Goal: Transaction & Acquisition: Purchase product/service

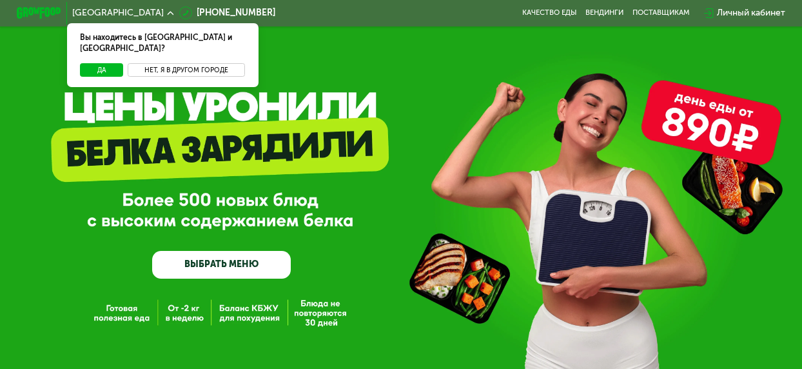
click at [192, 63] on button "Нет, я в другом городе" at bounding box center [186, 70] width 117 height 14
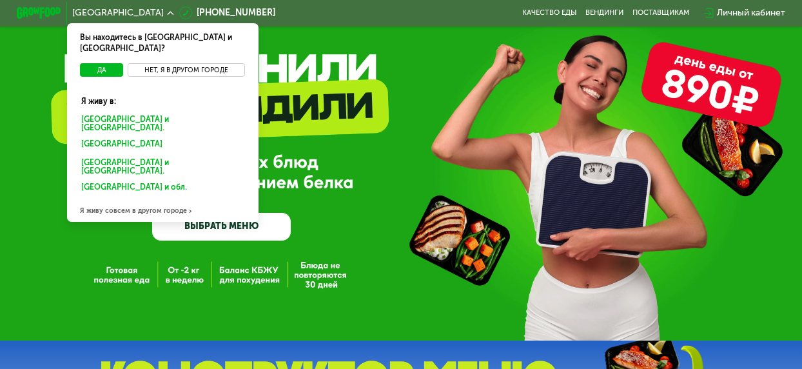
scroll to position [26, 0]
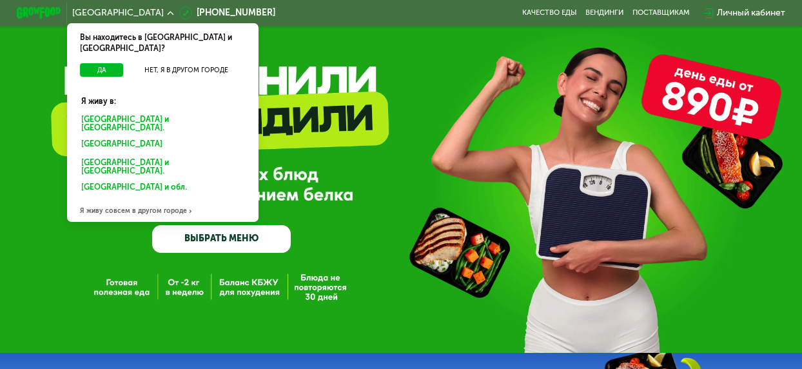
click at [173, 199] on div "Я живу совсем в другом городе" at bounding box center [163, 210] width 192 height 23
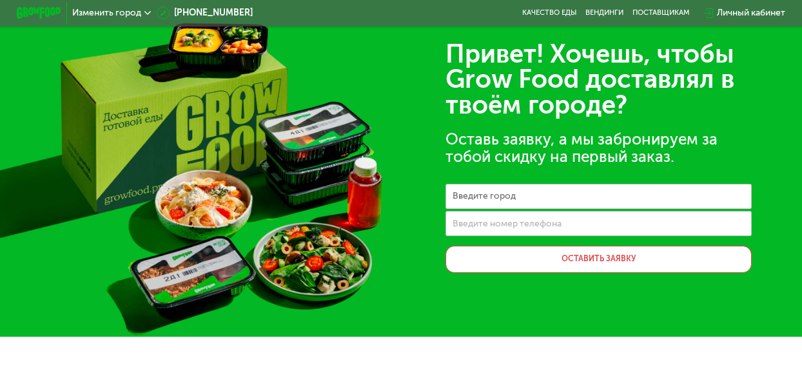
click at [473, 199] on label "Введите город" at bounding box center [484, 196] width 63 height 6
click at [473, 201] on input "Введите город" at bounding box center [599, 196] width 306 height 25
type input "*****"
click at [466, 227] on label "Введите номер телефона" at bounding box center [507, 224] width 109 height 6
click at [466, 228] on input "Введите номер телефона" at bounding box center [599, 223] width 306 height 25
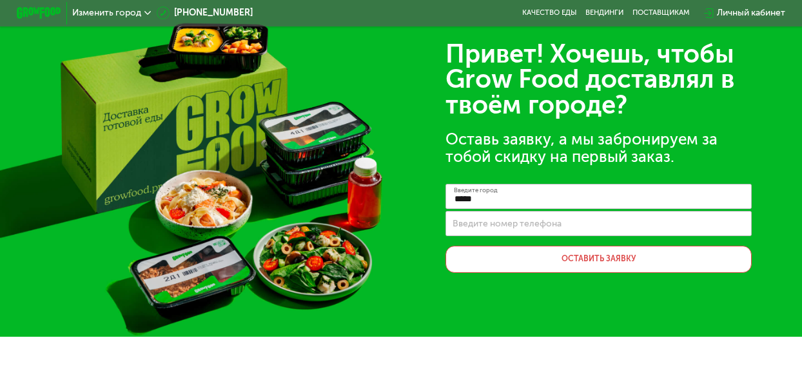
click at [146, 11] on icon at bounding box center [147, 13] width 6 height 6
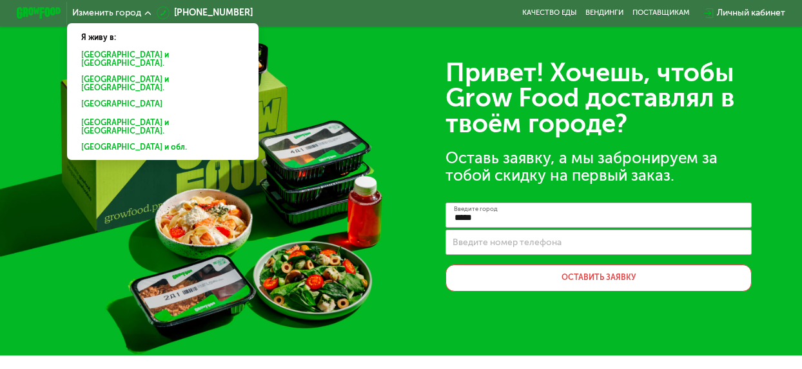
scroll to position [6, 0]
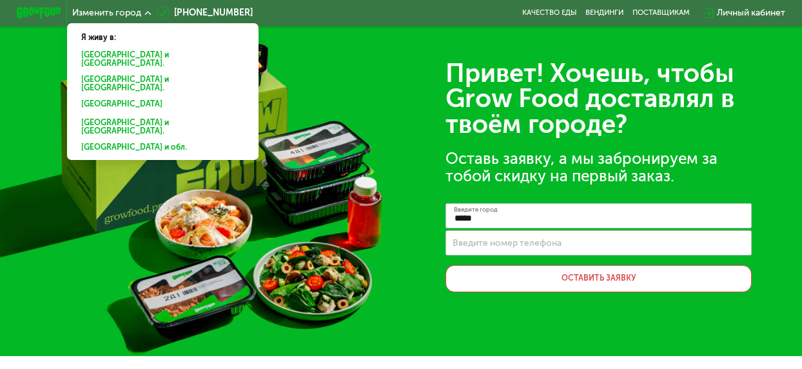
click at [352, 74] on div "Привет! Хочешь, чтобы Grow Food доставлял в твоём городе? Оставь заявку, а мы з…" at bounding box center [401, 175] width 802 height 362
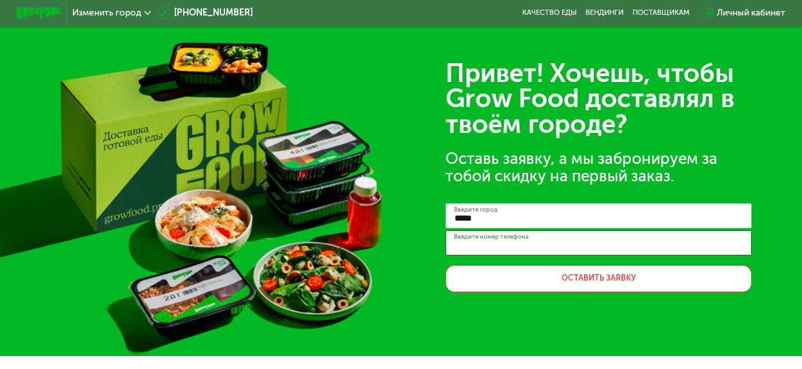
click at [484, 252] on input "Введите номер телефона" at bounding box center [599, 242] width 306 height 25
click at [475, 248] on input "**********" at bounding box center [599, 242] width 306 height 25
click at [476, 252] on input "**********" at bounding box center [599, 242] width 306 height 25
click at [489, 248] on input "**********" at bounding box center [599, 242] width 306 height 25
type input "**********"
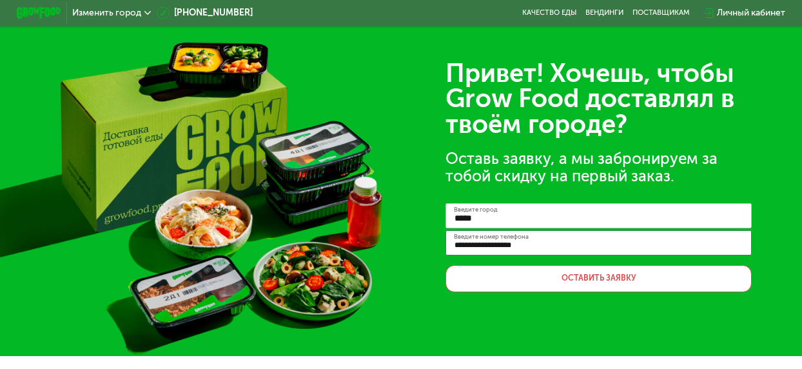
click at [505, 324] on div "**********" at bounding box center [401, 175] width 802 height 362
click at [598, 282] on button "Оставить заявку" at bounding box center [599, 278] width 306 height 26
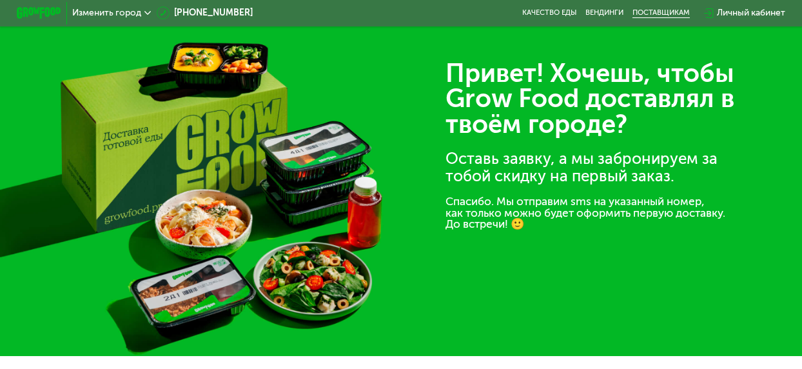
click at [650, 13] on div "поставщикам" at bounding box center [661, 12] width 57 height 9
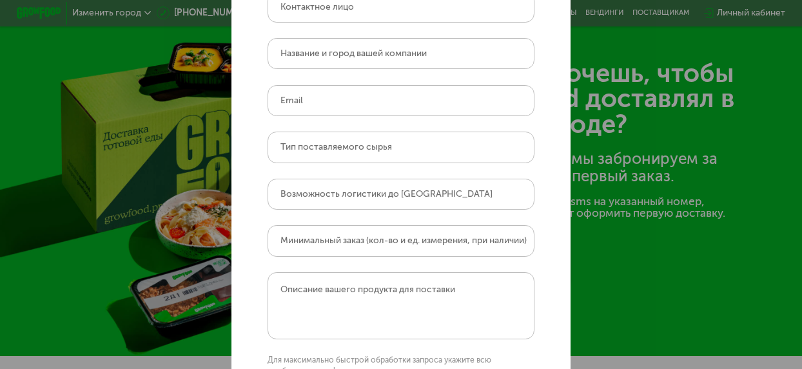
scroll to position [0, 0]
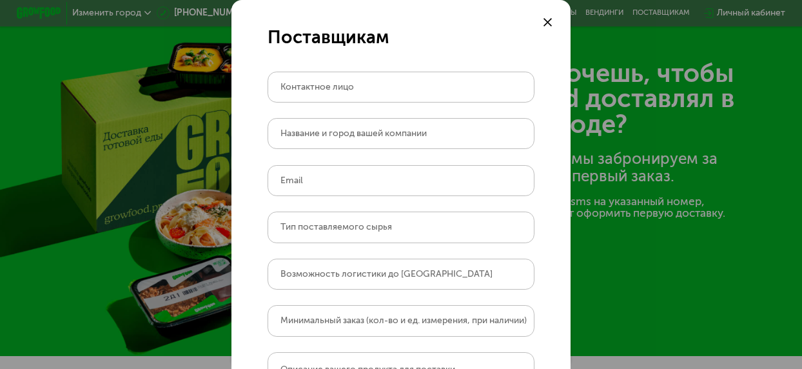
click at [547, 18] on icon at bounding box center [548, 22] width 9 height 9
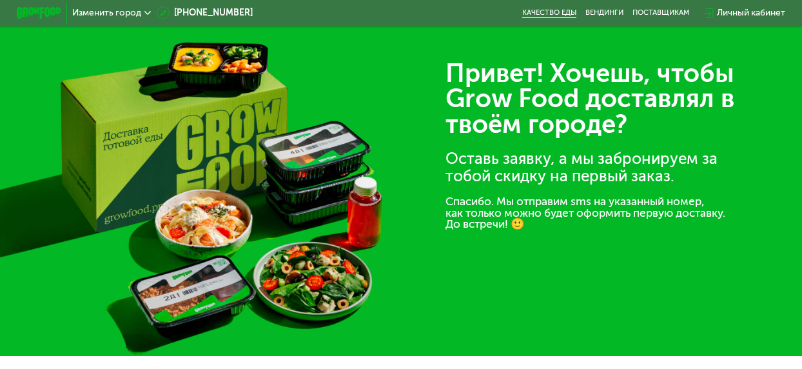
click at [564, 12] on link "Качество еды" at bounding box center [549, 12] width 54 height 9
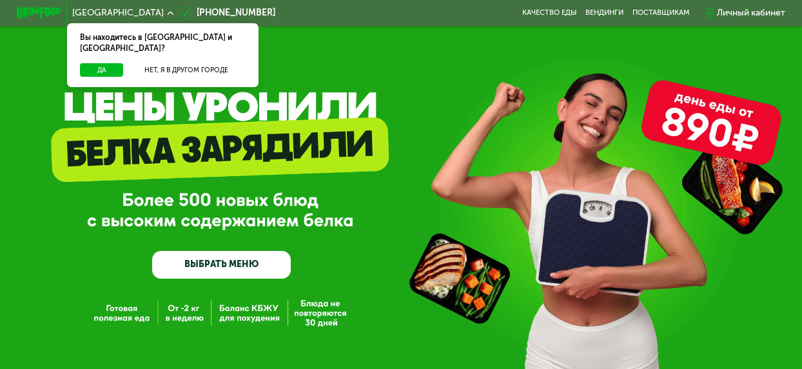
click at [206, 271] on link "ВЫБРАТЬ МЕНЮ" at bounding box center [221, 265] width 139 height 28
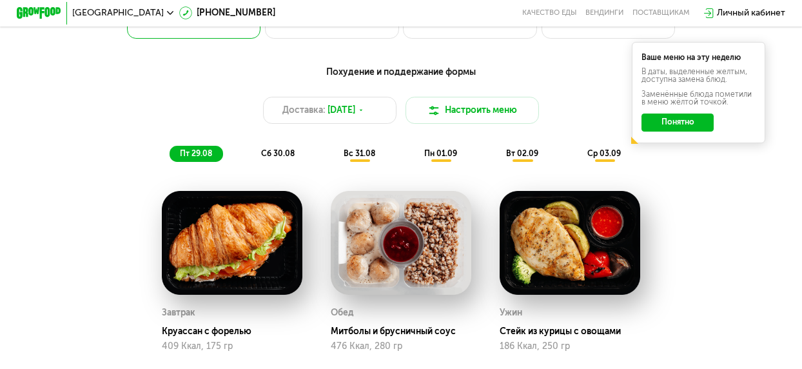
scroll to position [577, 0]
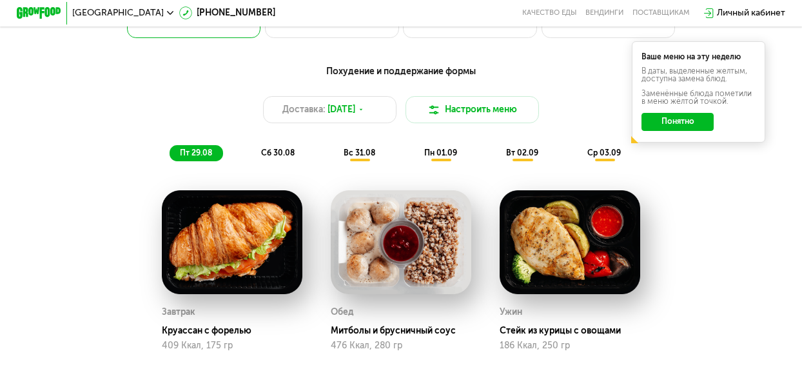
click at [288, 157] on span "сб 30.08" at bounding box center [278, 152] width 34 height 9
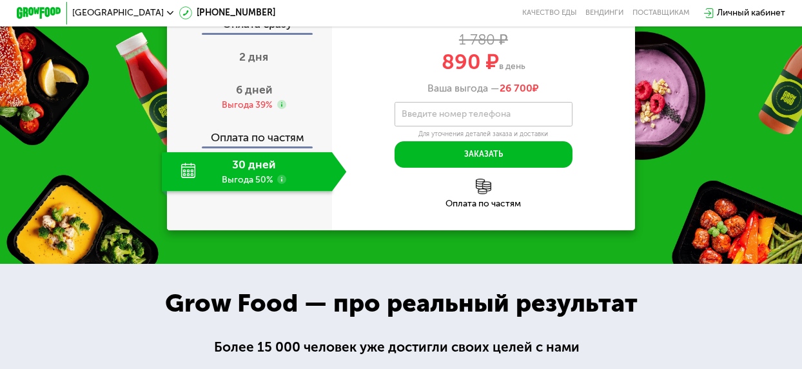
scroll to position [1135, 0]
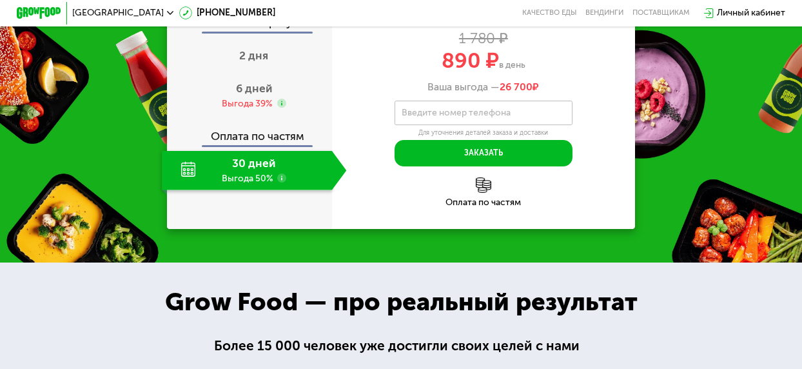
click at [253, 190] on div "30 дней Выгода 50%" at bounding box center [247, 170] width 170 height 39
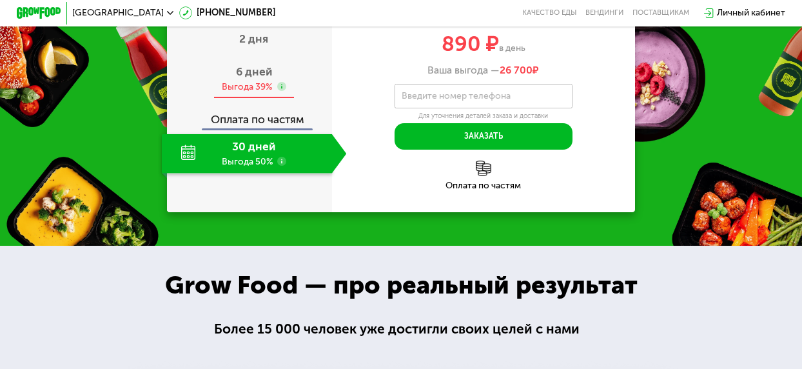
scroll to position [1149, 0]
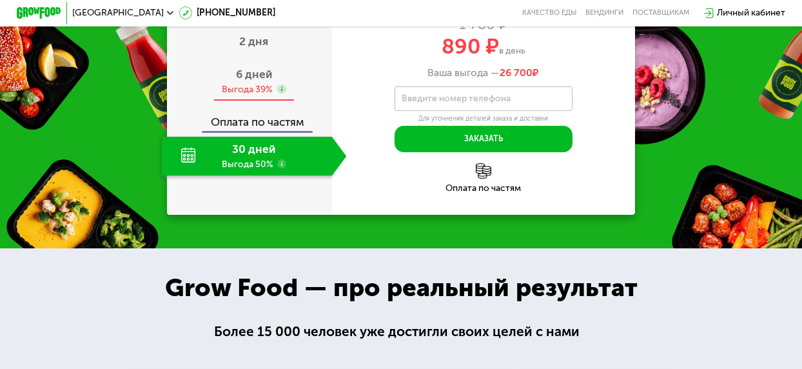
click at [246, 81] on span "6 дней" at bounding box center [254, 74] width 36 height 13
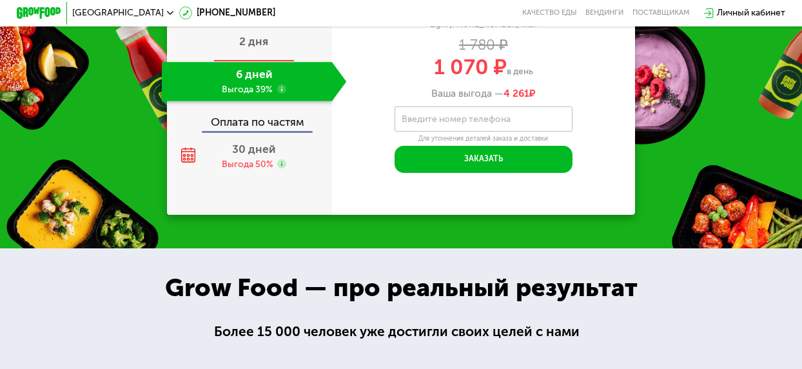
click at [255, 48] on span "2 дня" at bounding box center [253, 41] width 29 height 13
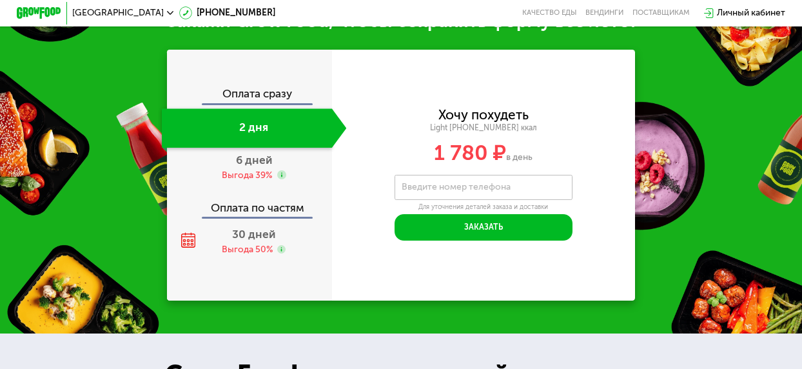
click at [261, 103] on div "Оплата сразу" at bounding box center [250, 95] width 164 height 14
click at [255, 241] on span "30 дней" at bounding box center [253, 234] width 43 height 13
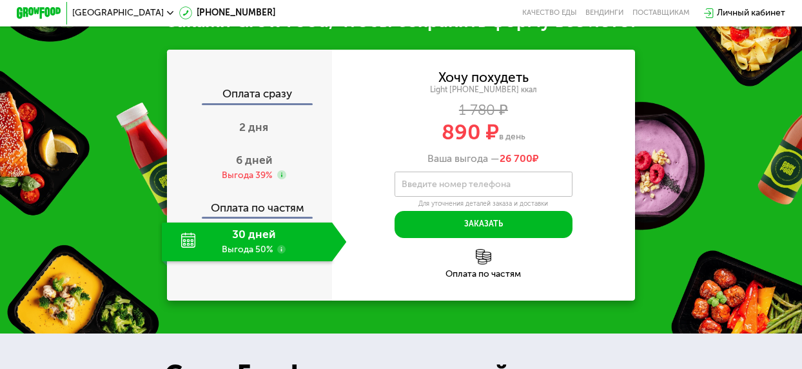
click at [490, 264] on img at bounding box center [483, 256] width 15 height 15
click at [481, 264] on img at bounding box center [483, 256] width 15 height 15
click at [257, 133] on span "2 дня" at bounding box center [253, 127] width 29 height 13
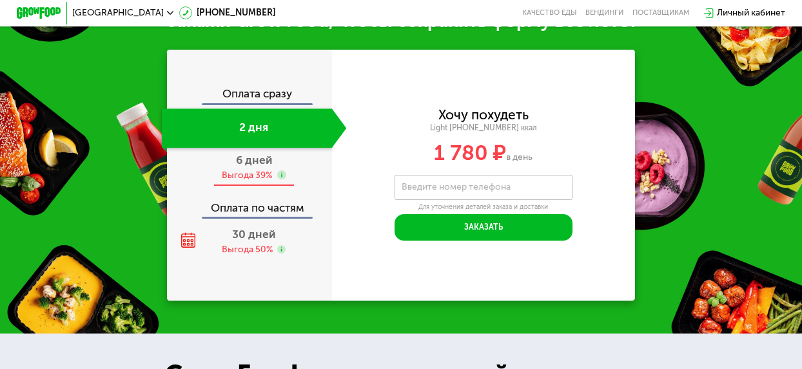
click at [253, 166] on span "6 дней" at bounding box center [254, 159] width 36 height 13
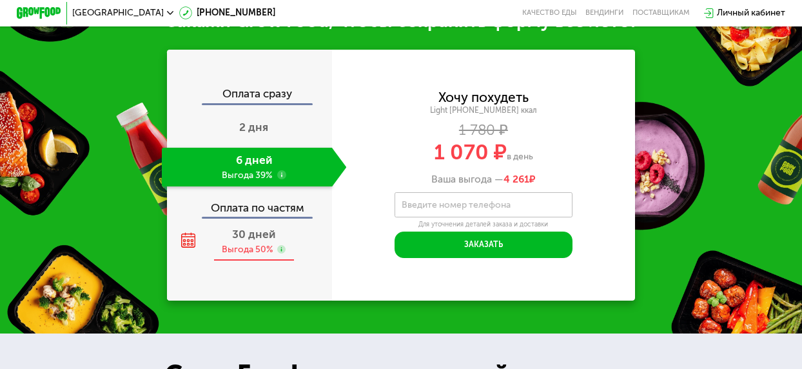
click at [248, 241] on span "30 дней" at bounding box center [253, 234] width 43 height 13
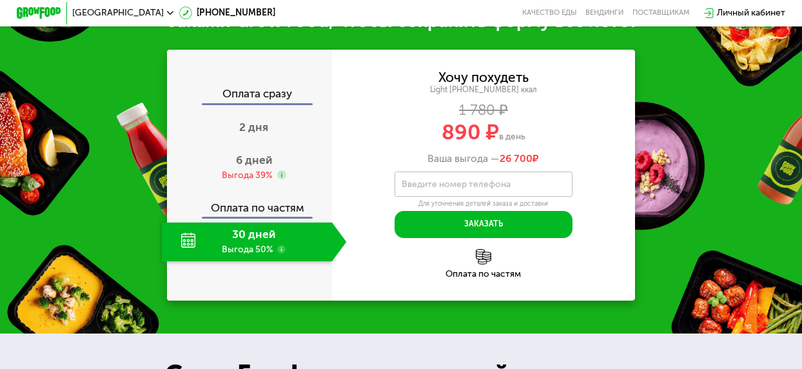
click at [282, 254] on use at bounding box center [281, 249] width 9 height 9
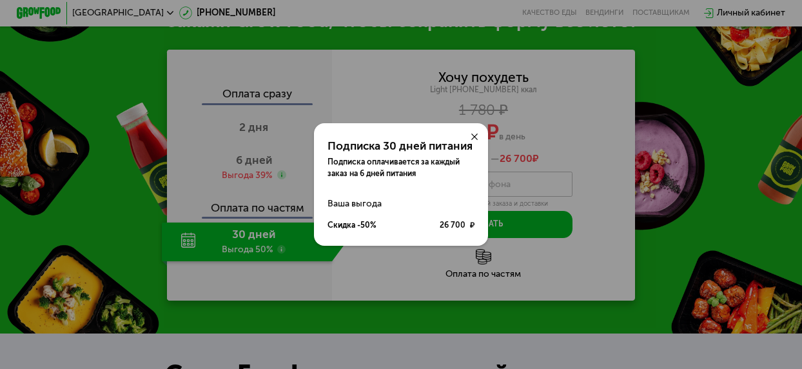
click at [476, 135] on icon at bounding box center [474, 136] width 6 height 6
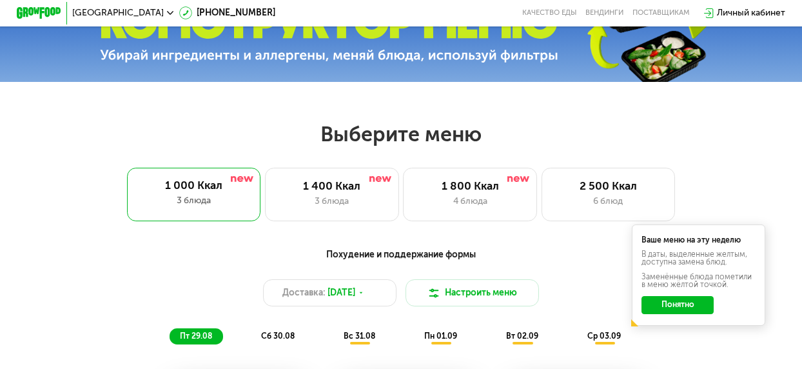
scroll to position [387, 0]
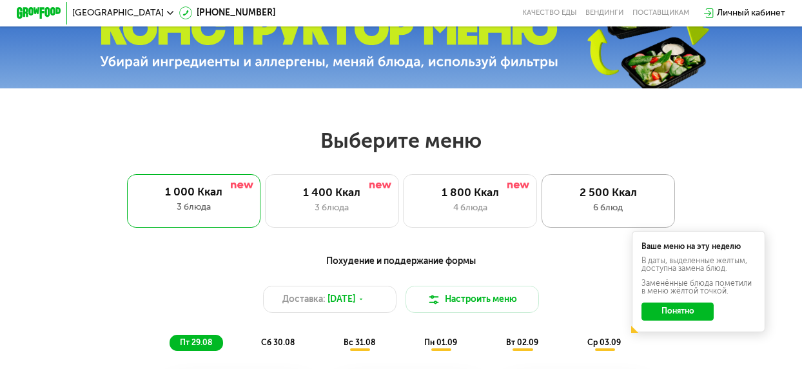
click at [609, 212] on div "6 блюд" at bounding box center [608, 208] width 110 height 14
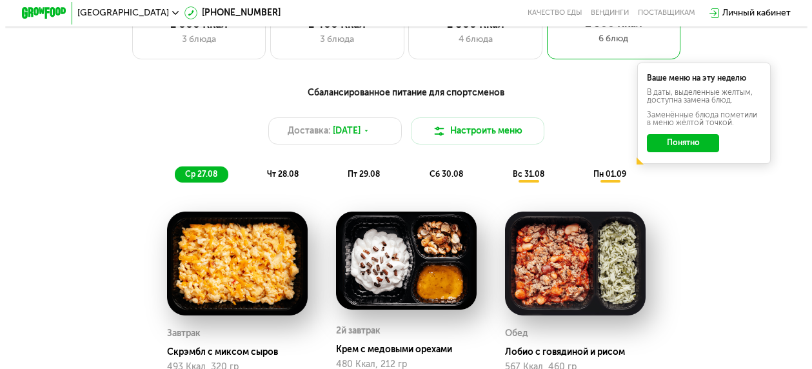
scroll to position [562, 0]
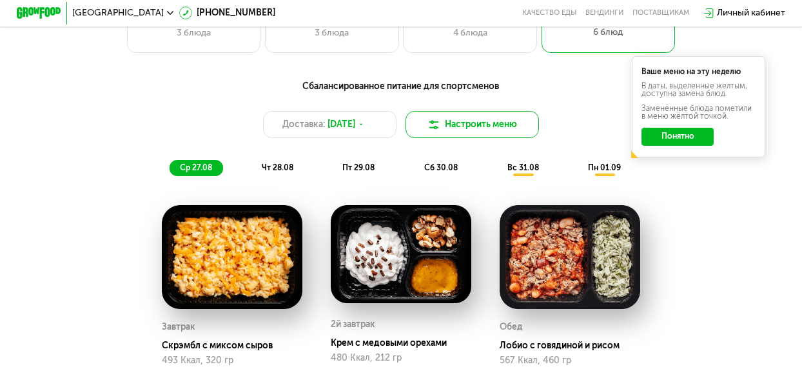
click at [468, 137] on button "Настроить меню" at bounding box center [472, 124] width 133 height 26
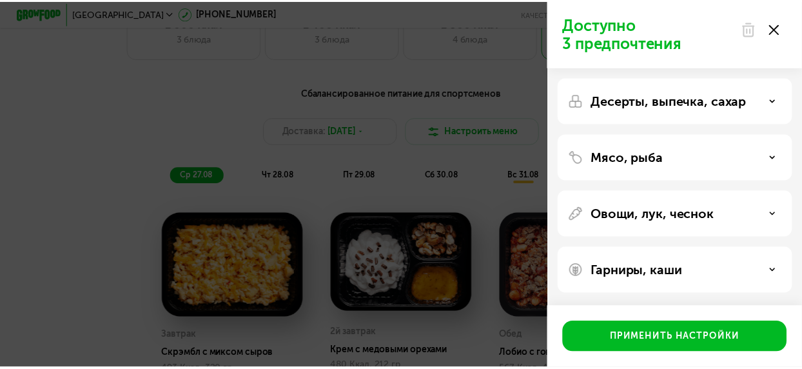
scroll to position [0, 0]
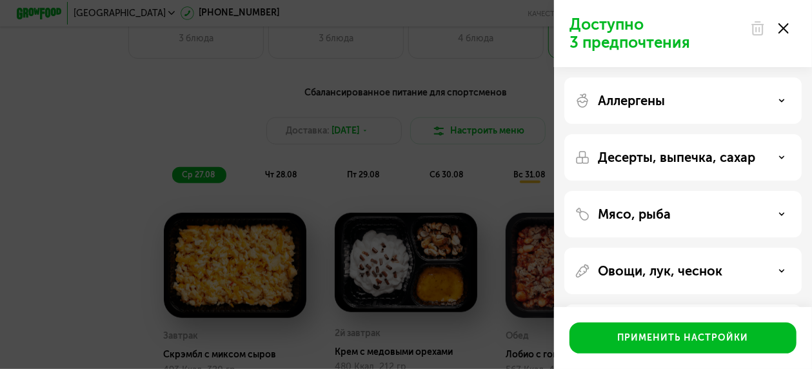
click at [783, 29] on use at bounding box center [783, 28] width 10 height 10
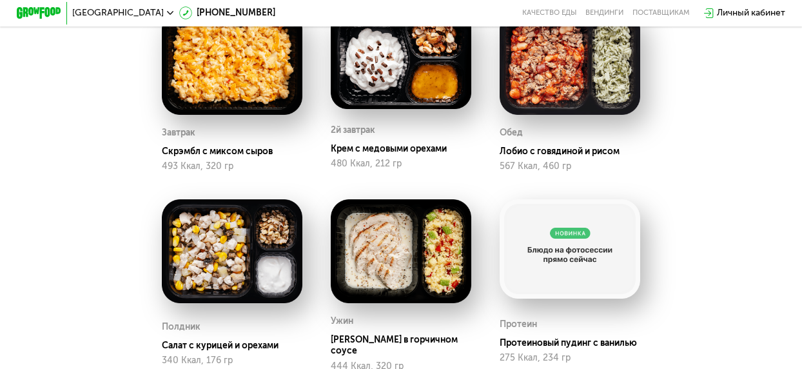
scroll to position [567, 0]
